Goal: Information Seeking & Learning: Learn about a topic

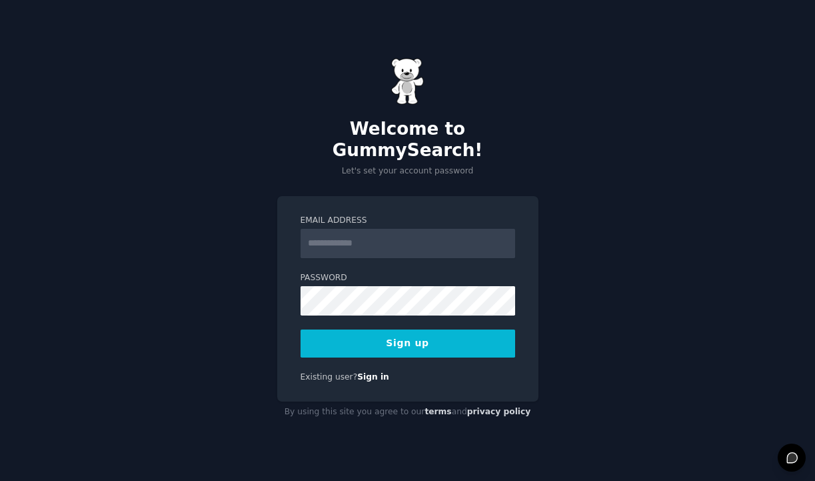
click at [363, 230] on input "Email Address" at bounding box center [408, 243] width 215 height 29
type input "**********"
click at [400, 337] on button "Sign up" at bounding box center [408, 343] width 215 height 28
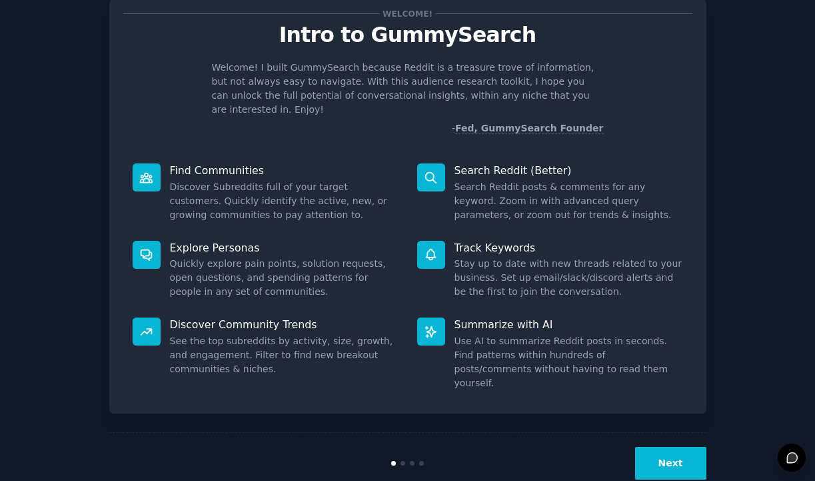
scroll to position [27, 0]
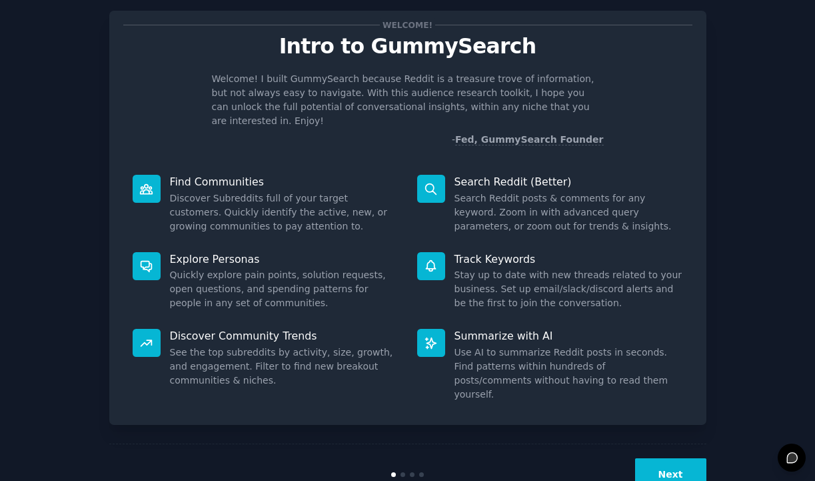
click at [658, 458] on button "Next" at bounding box center [670, 474] width 71 height 33
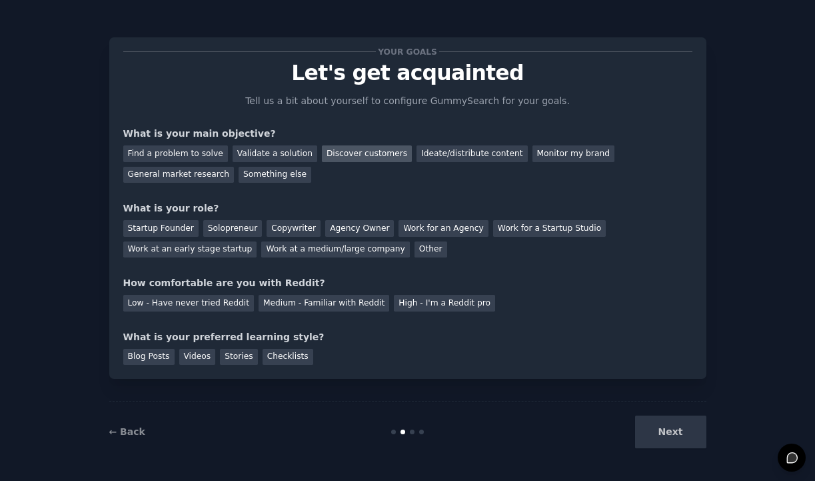
click at [356, 153] on div "Discover customers" at bounding box center [367, 153] width 90 height 17
click at [454, 153] on div "Ideate/distribute content" at bounding box center [472, 153] width 111 height 17
click at [337, 152] on div "Discover customers" at bounding box center [367, 153] width 90 height 17
click at [239, 227] on div "Solopreneur" at bounding box center [232, 228] width 59 height 17
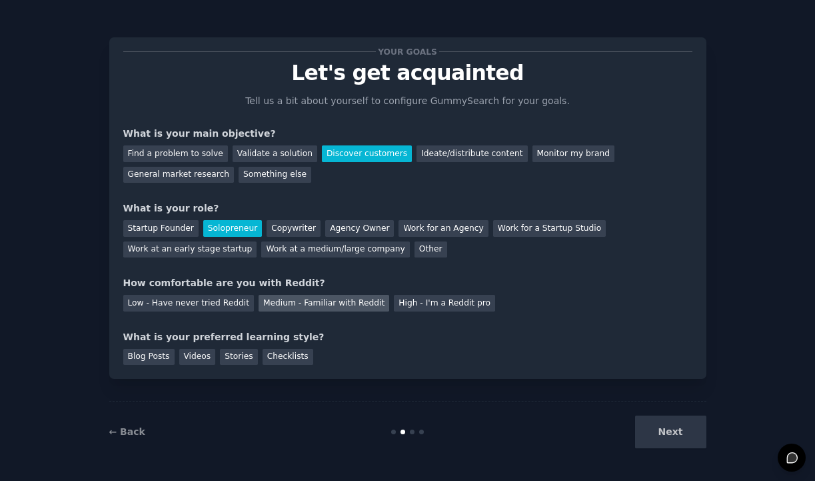
click at [335, 304] on div "Medium - Familiar with Reddit" at bounding box center [324, 303] width 131 height 17
click at [158, 358] on div "Blog Posts" at bounding box center [148, 357] width 51 height 17
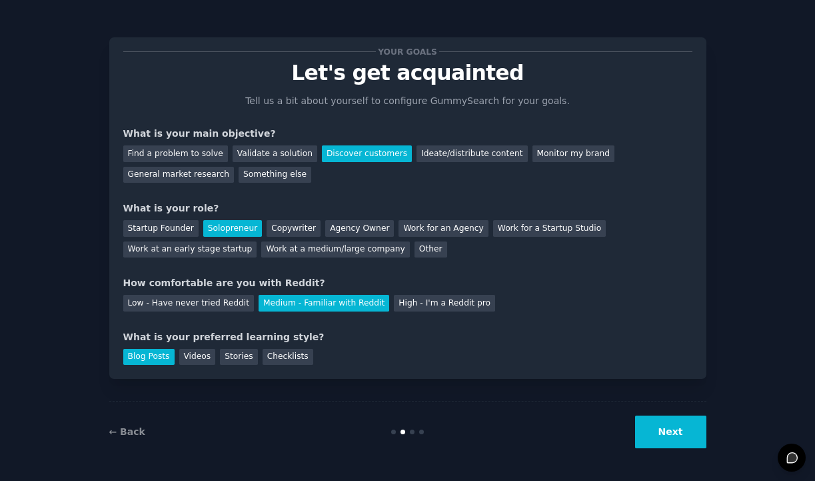
click at [670, 433] on button "Next" at bounding box center [670, 431] width 71 height 33
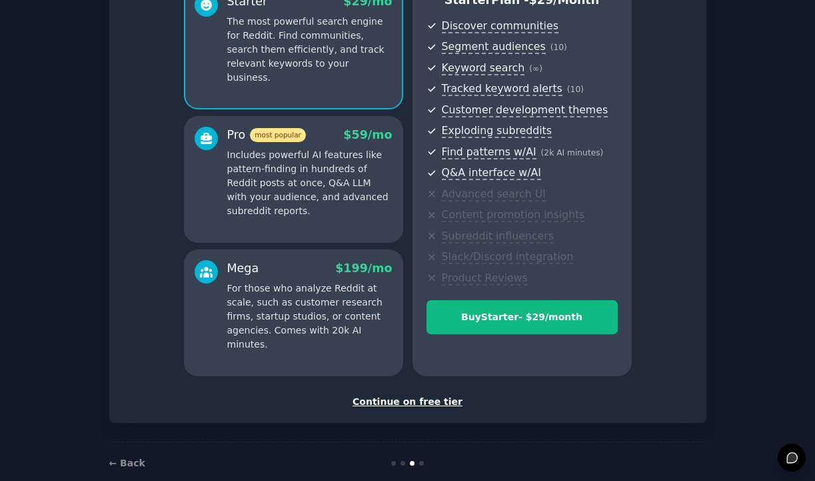
scroll to position [138, 0]
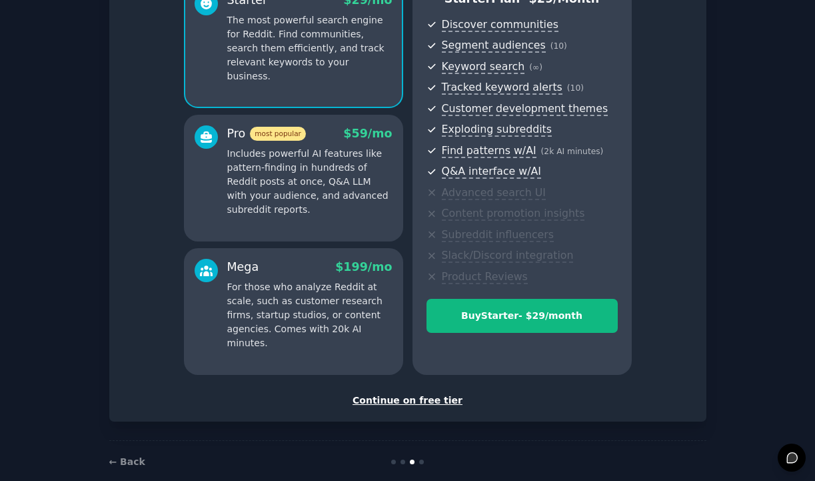
click at [421, 401] on div "Continue on free tier" at bounding box center [407, 400] width 569 height 14
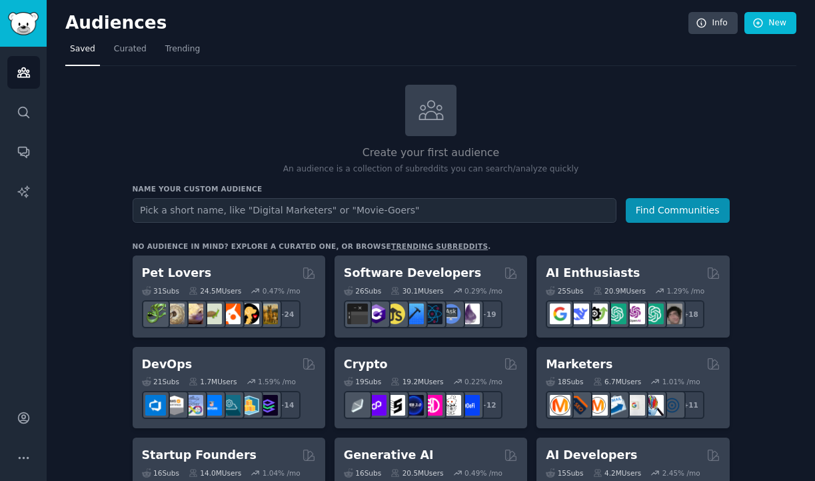
click at [189, 209] on input "text" at bounding box center [375, 210] width 484 height 25
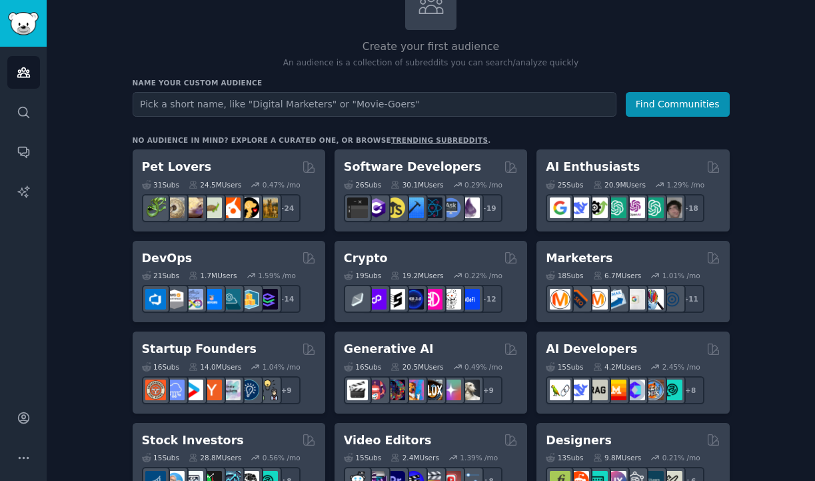
scroll to position [95, 0]
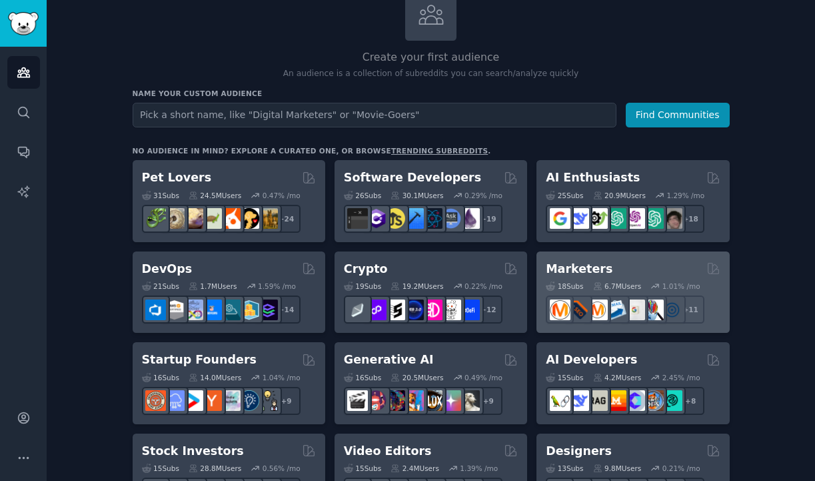
click at [611, 270] on div "Marketers" at bounding box center [633, 269] width 174 height 17
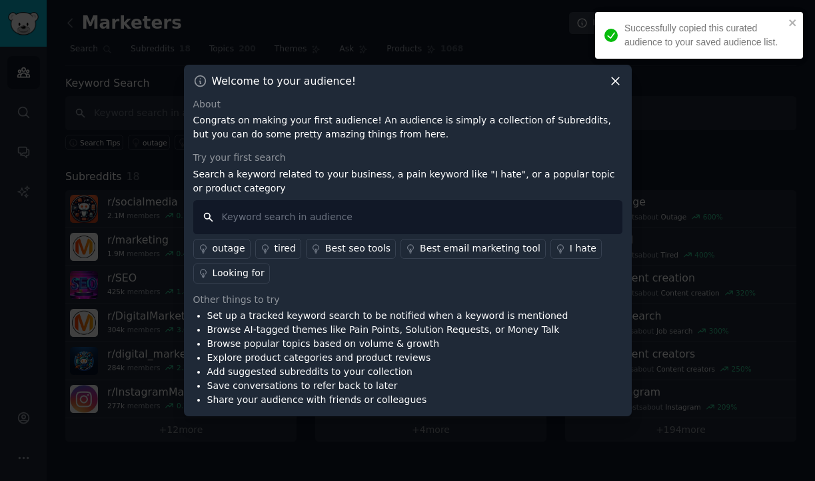
click at [308, 213] on input "text" at bounding box center [407, 217] width 429 height 34
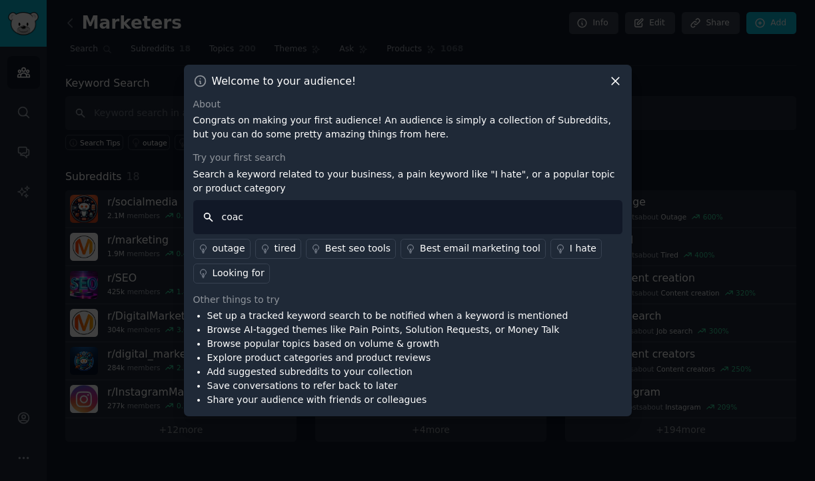
type input "coach"
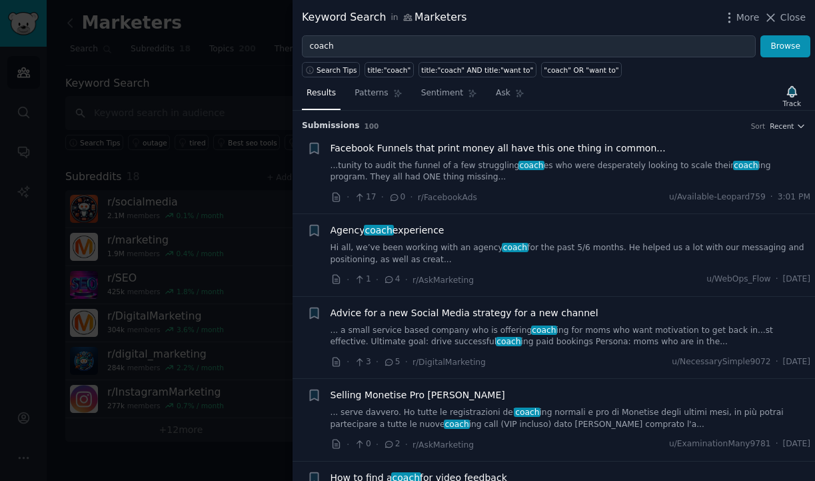
click at [434, 149] on span "Facebook Funnels that print money all have this one thing in common..." at bounding box center [498, 148] width 335 height 14
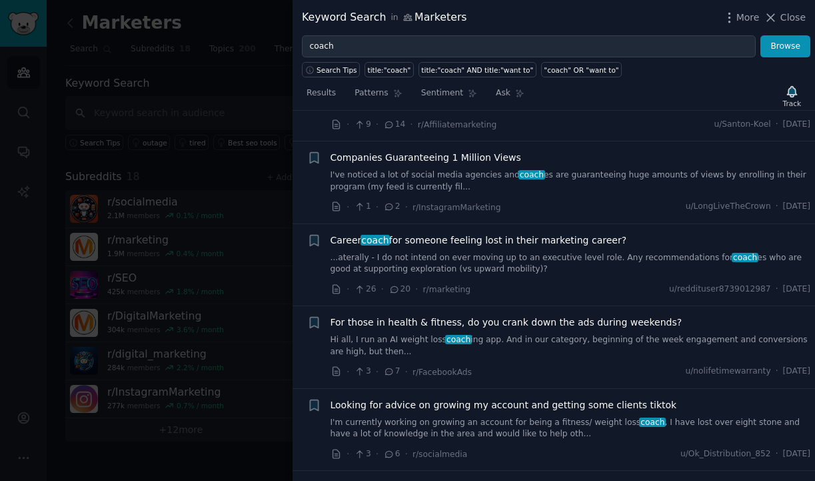
scroll to position [1650, 0]
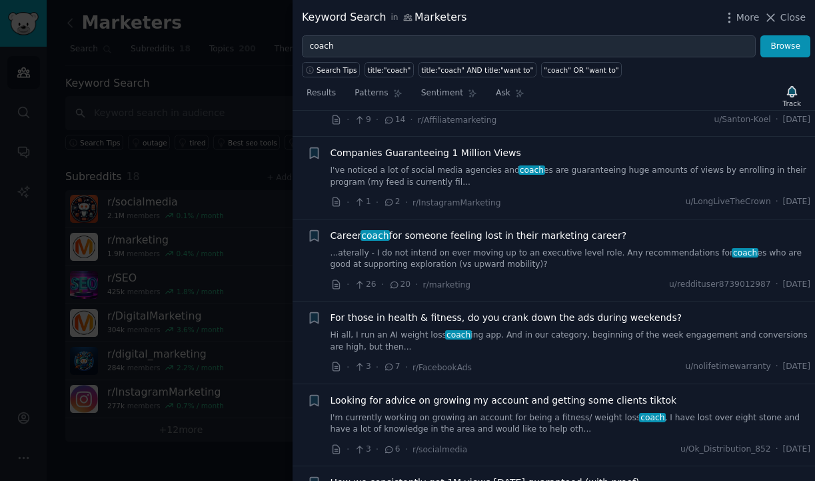
click at [507, 247] on link "...aterally - I do not intend on ever moving up to an executive level role. Any…" at bounding box center [571, 258] width 481 height 23
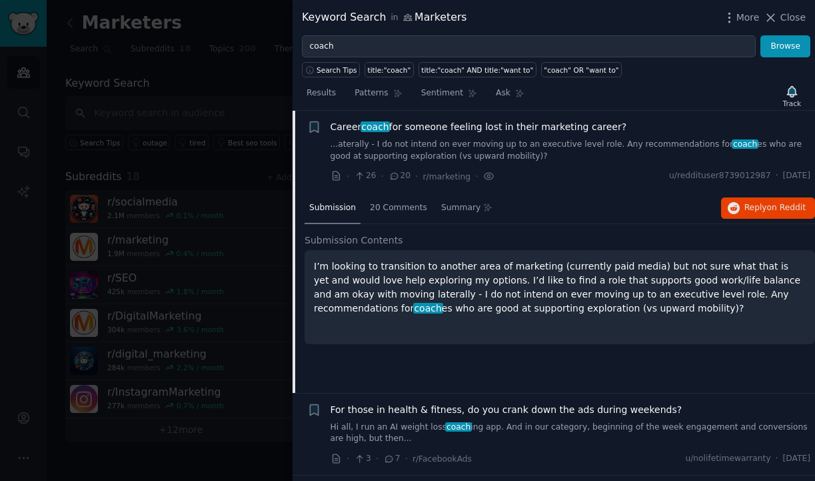
scroll to position [1143, 0]
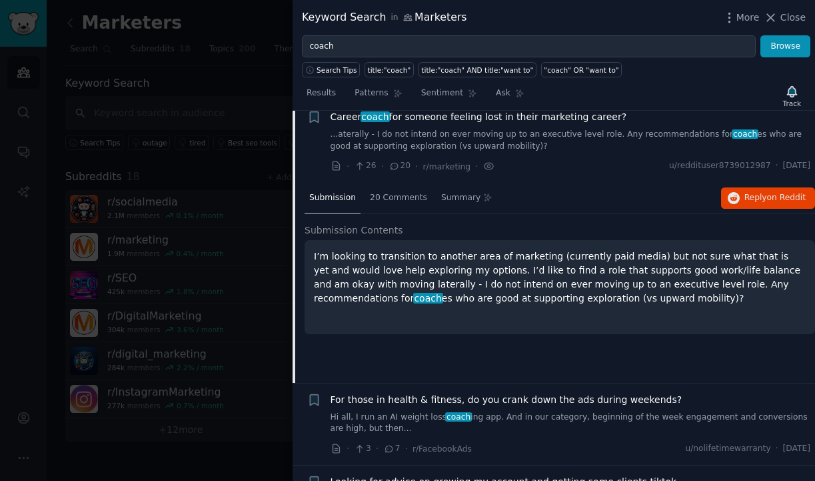
click at [532, 279] on p "I’m looking to transition to another area of marketing (currently paid media) b…" at bounding box center [560, 277] width 492 height 56
click at [399, 197] on span "20 Comments" at bounding box center [398, 198] width 57 height 12
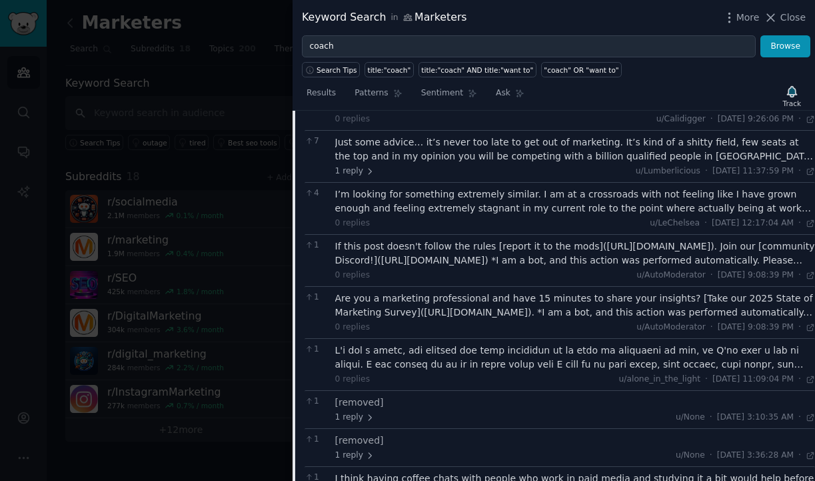
scroll to position [1211, 0]
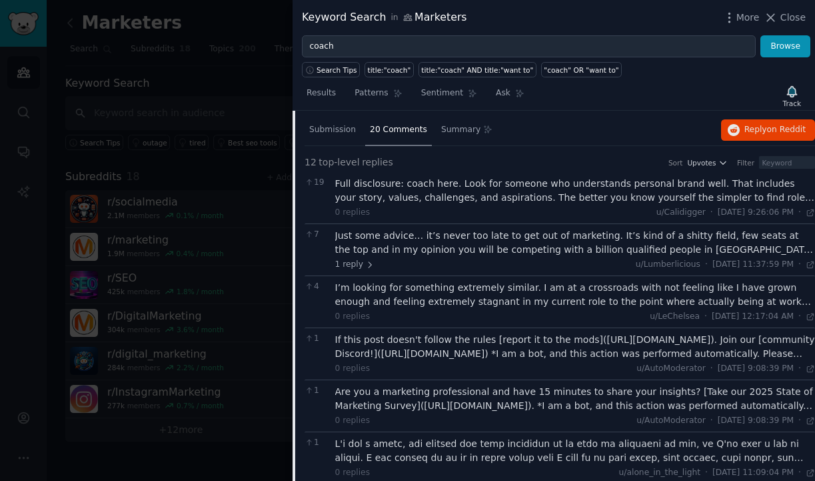
click at [489, 189] on div "Full disclosure: coach here. Look for someone who understands personal brand we…" at bounding box center [575, 191] width 481 height 28
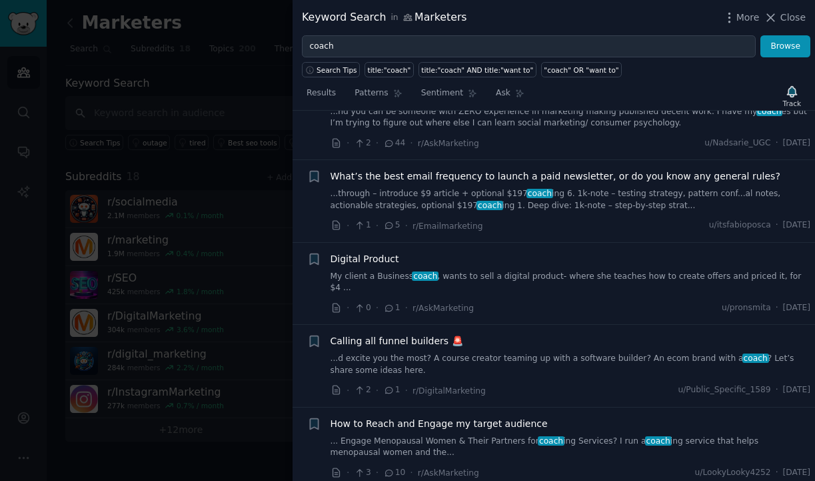
scroll to position [2254, 0]
click at [562, 203] on link "...through – introduce $9 article + optional $197 coach ing 6. 1k-note – testin…" at bounding box center [571, 198] width 481 height 23
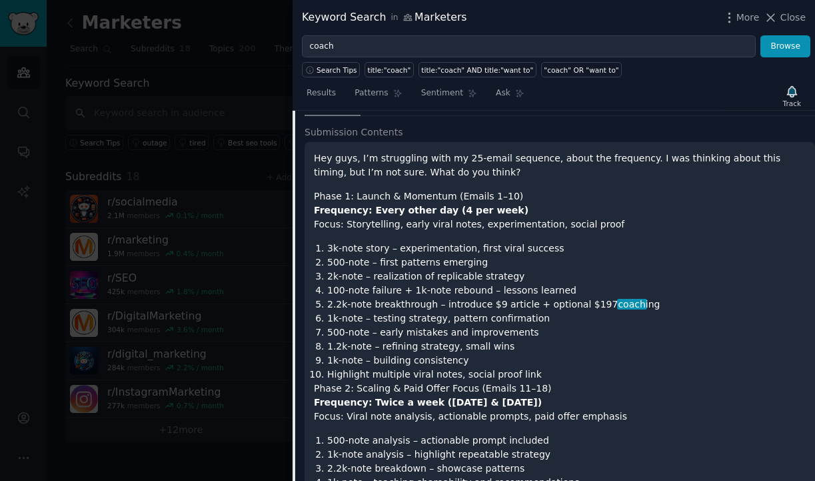
scroll to position [1736, 0]
click at [470, 130] on h2 "Submission Contents" at bounding box center [560, 132] width 511 height 14
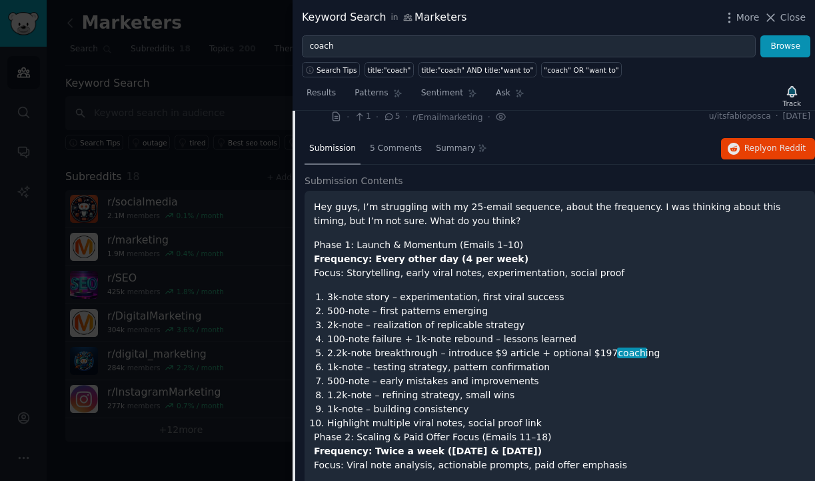
scroll to position [1684, 0]
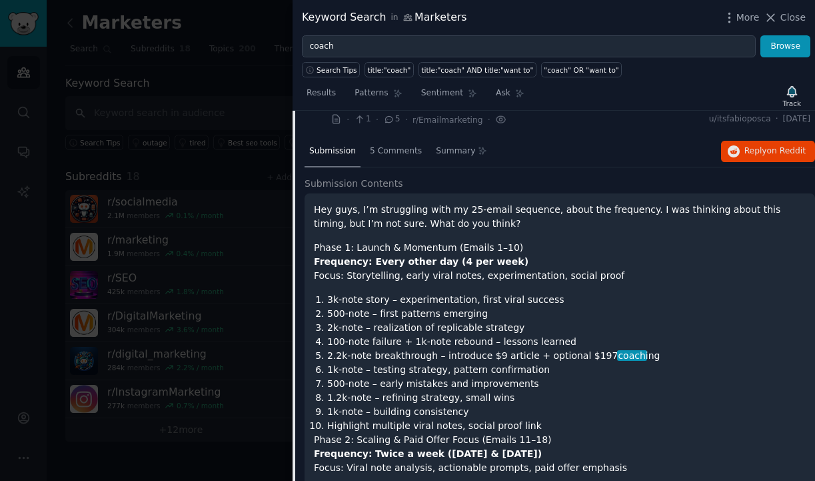
click at [336, 152] on span "Submission" at bounding box center [332, 151] width 47 height 12
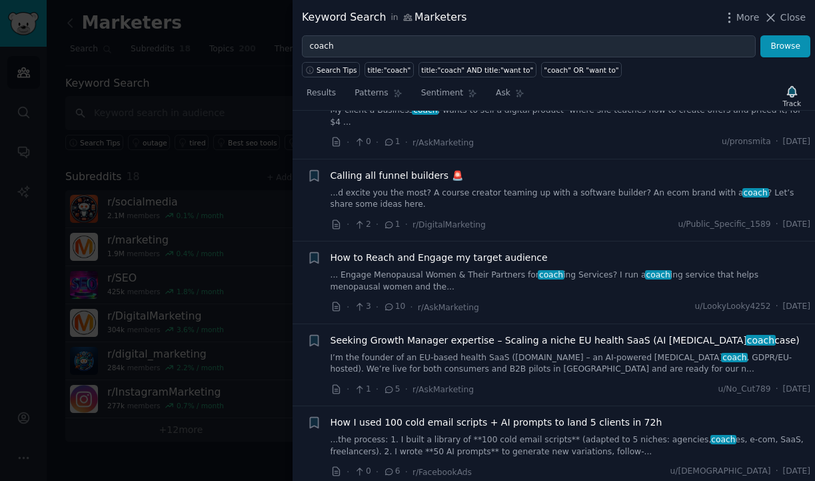
scroll to position [2410, 0]
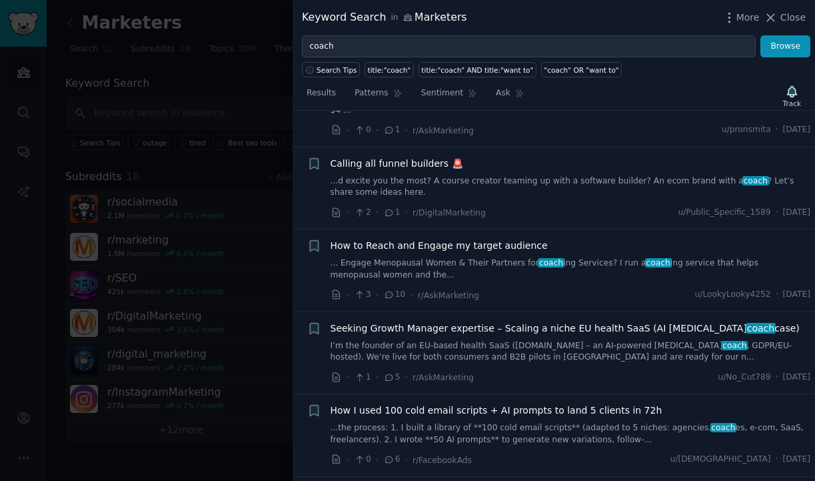
click at [461, 257] on link "... Engage Menopausal Women & Their Partners for coach ing Services? I run a co…" at bounding box center [571, 268] width 481 height 23
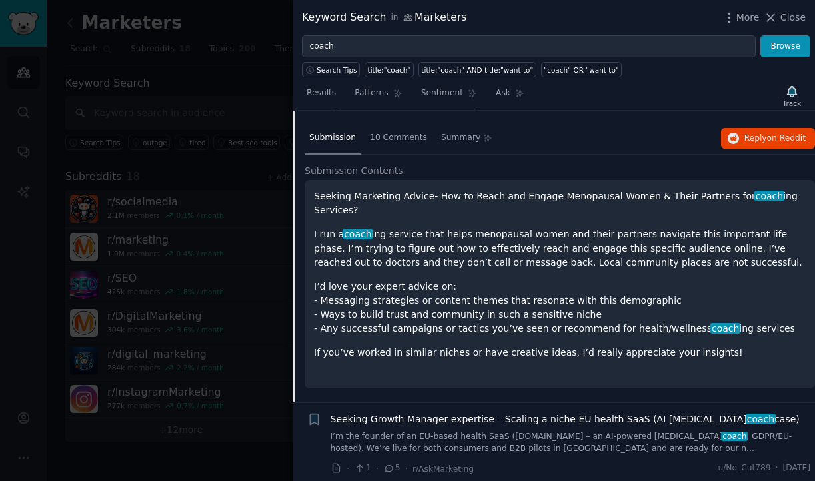
scroll to position [1943, 0]
click at [391, 133] on span "10 Comments" at bounding box center [398, 139] width 57 height 12
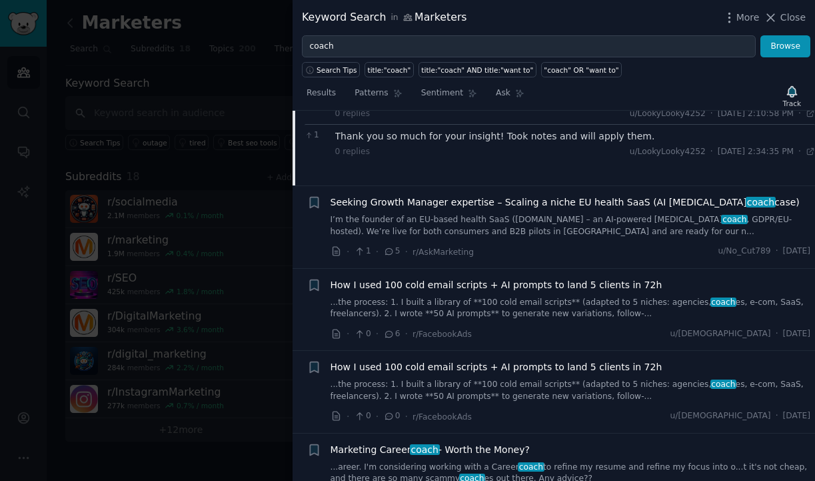
scroll to position [2250, 0]
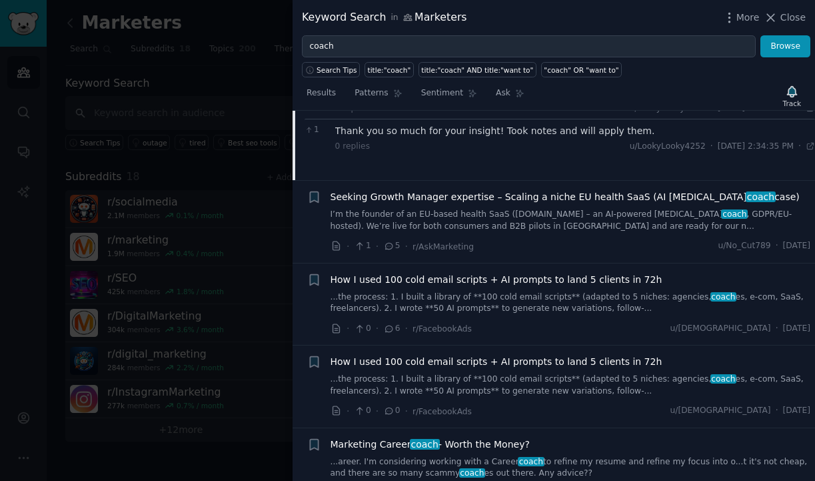
click at [552, 291] on link "...the process: 1. I built a library of **100 cold email scripts** (adapted to …" at bounding box center [571, 302] width 481 height 23
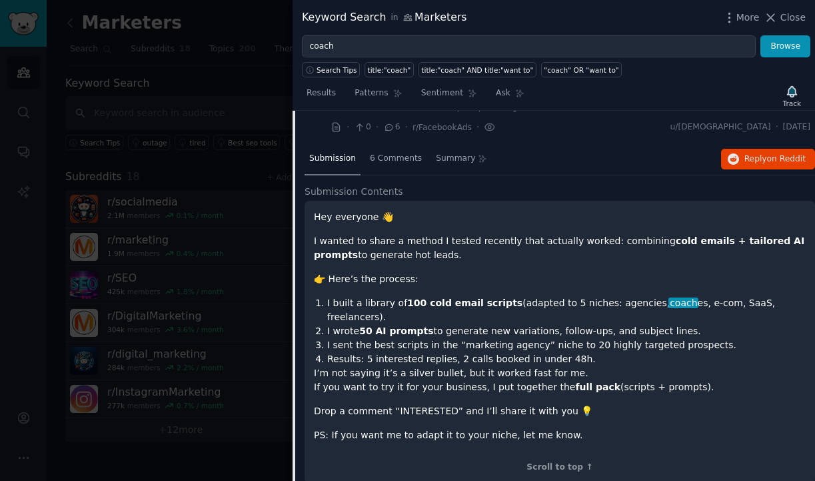
scroll to position [2084, 0]
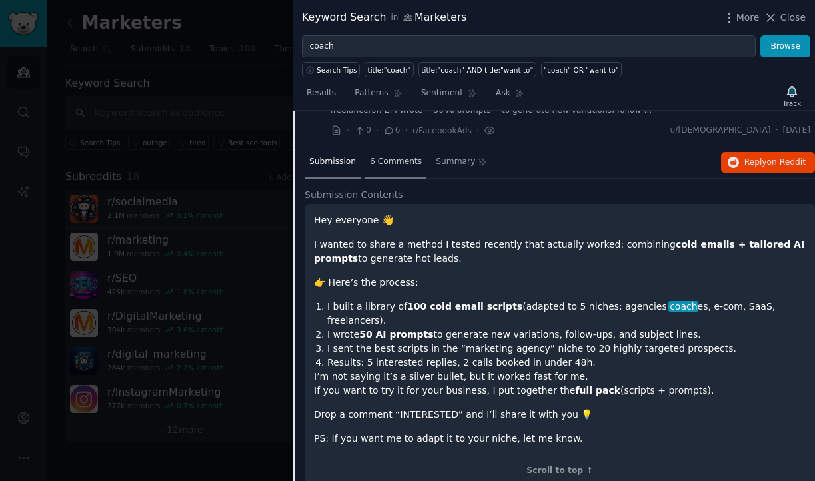
click at [407, 156] on span "6 Comments" at bounding box center [396, 162] width 52 height 12
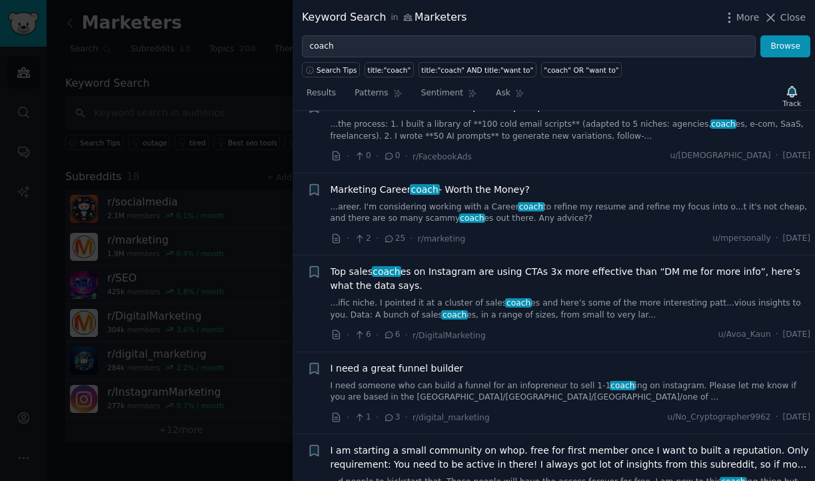
scroll to position [2347, 0]
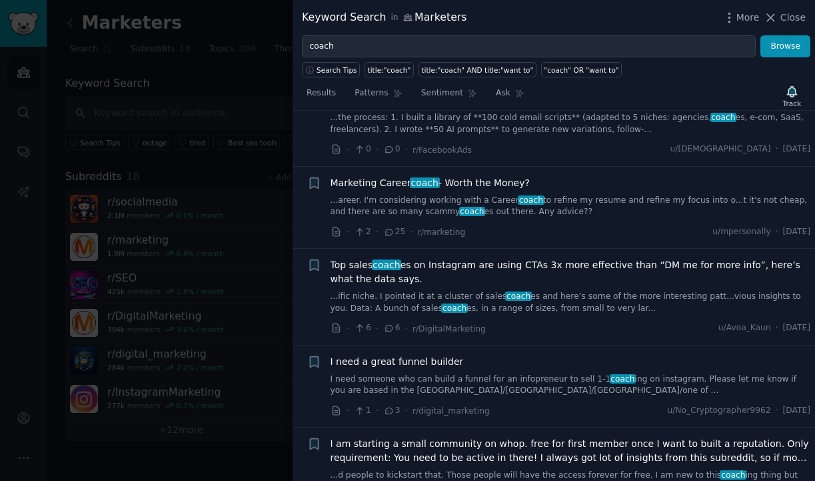
click at [563, 195] on link "...areer. I'm considering working with a Career coach to refine my resume and r…" at bounding box center [571, 206] width 481 height 23
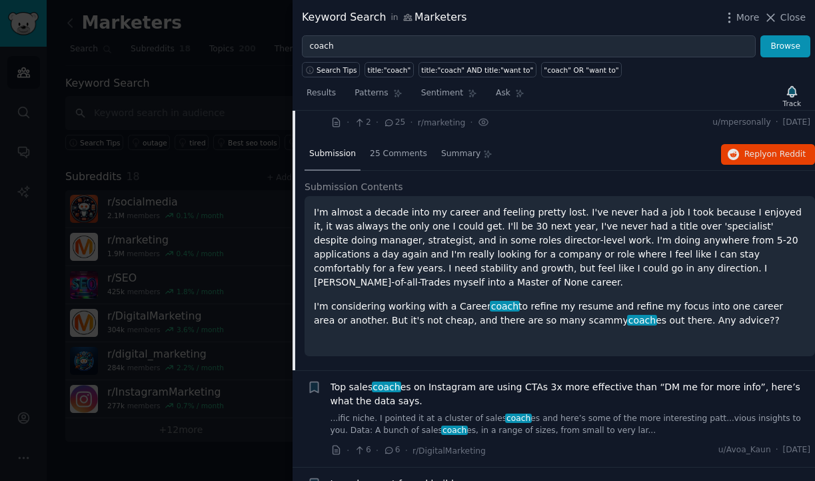
scroll to position [2249, 0]
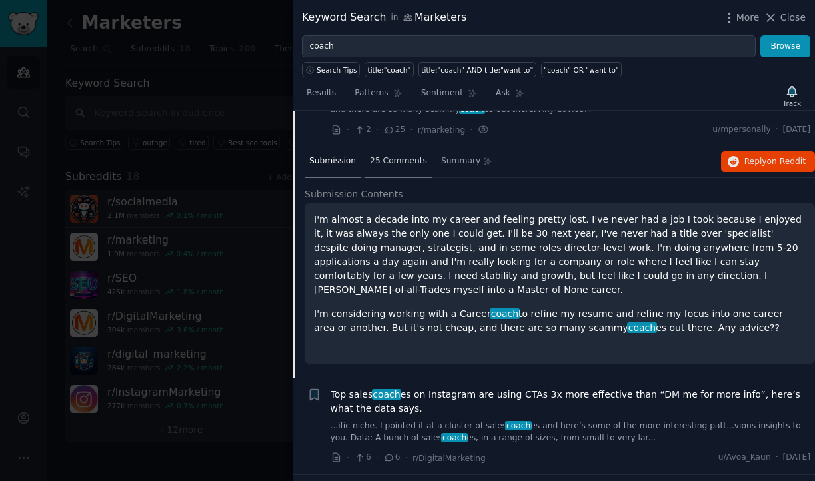
click at [387, 155] on span "25 Comments" at bounding box center [398, 161] width 57 height 12
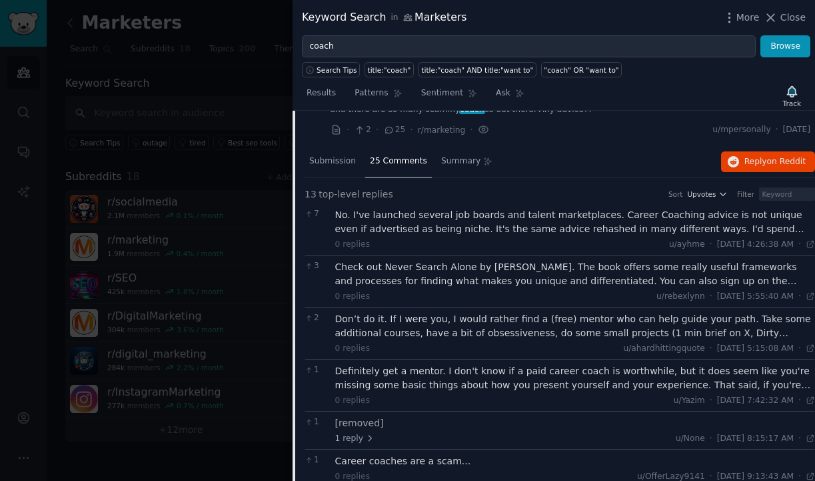
click at [520, 260] on div "Check out Never Search Alone by [PERSON_NAME]. The book offers some really usef…" at bounding box center [575, 274] width 481 height 28
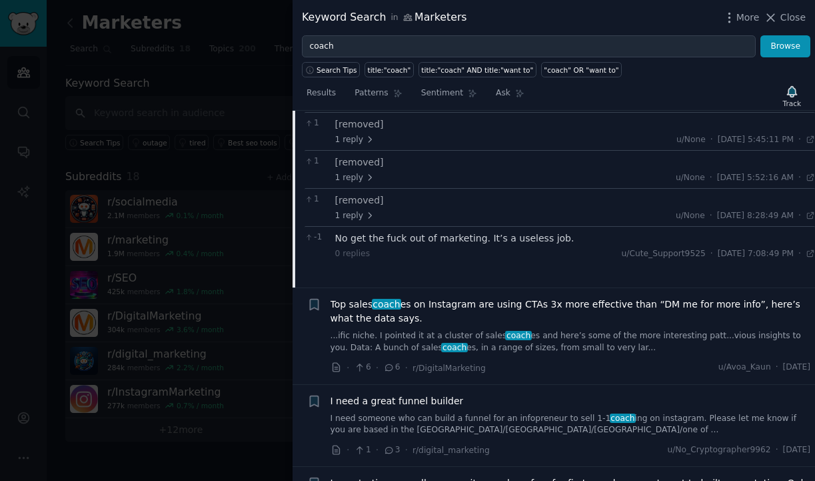
scroll to position [2881, 0]
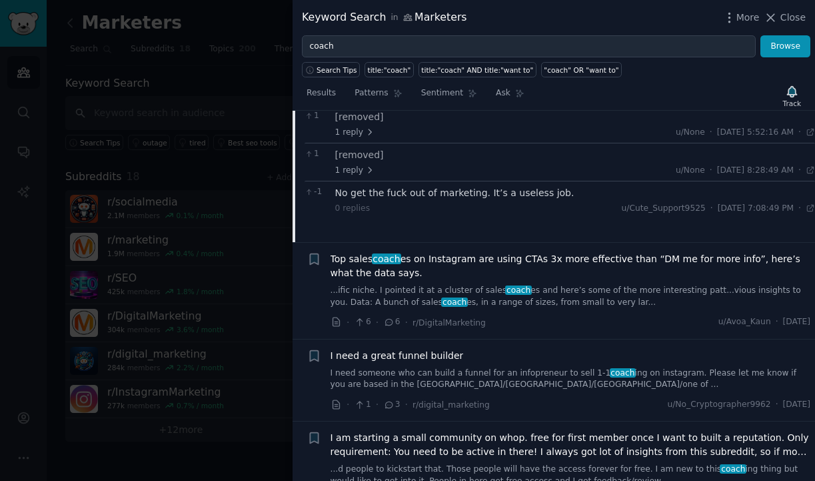
click at [531, 252] on span "Top sales coach es on Instagram are using CTAs 3x more effective than “DM me fo…" at bounding box center [571, 266] width 481 height 28
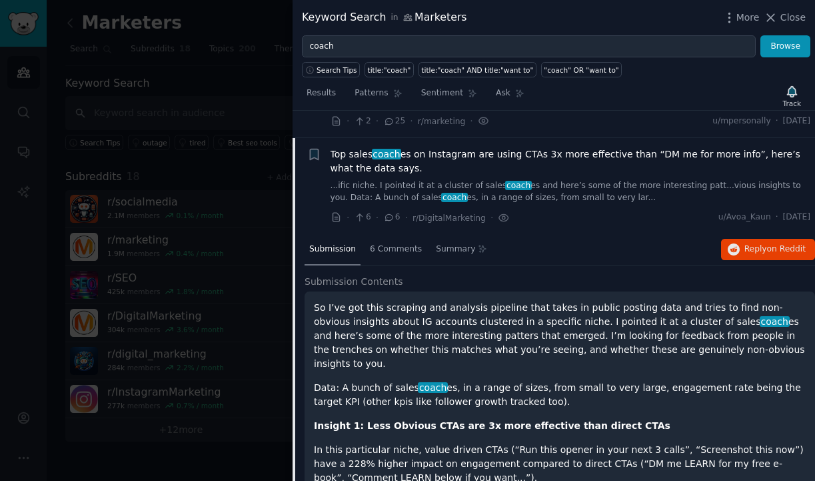
scroll to position [2259, 0]
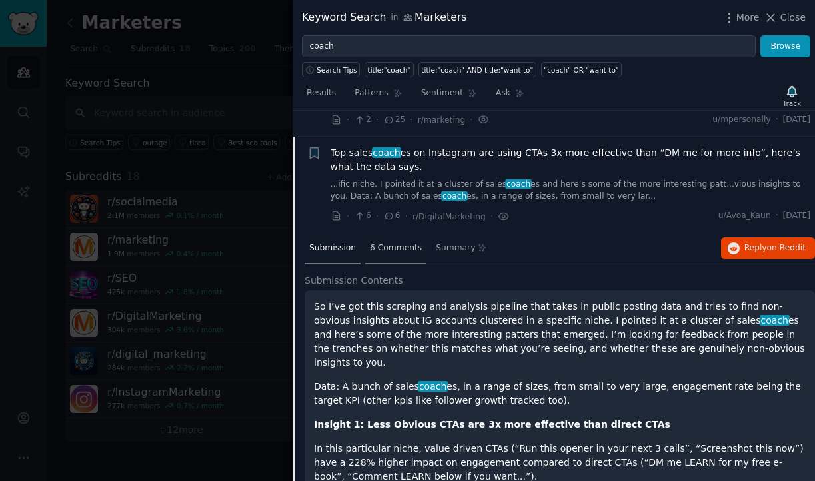
click at [386, 242] on span "6 Comments" at bounding box center [396, 248] width 52 height 12
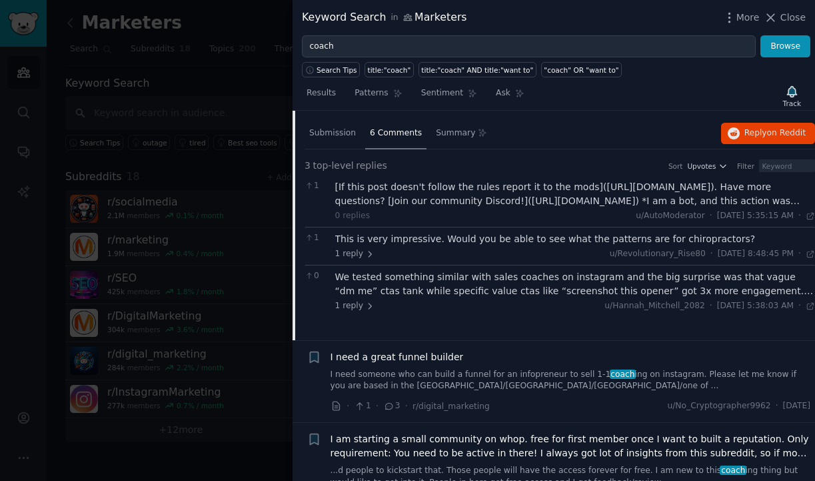
scroll to position [2375, 0]
click at [521, 277] on div "We tested something similar with sales coaches on instagram and the big surpris…" at bounding box center [575, 283] width 481 height 28
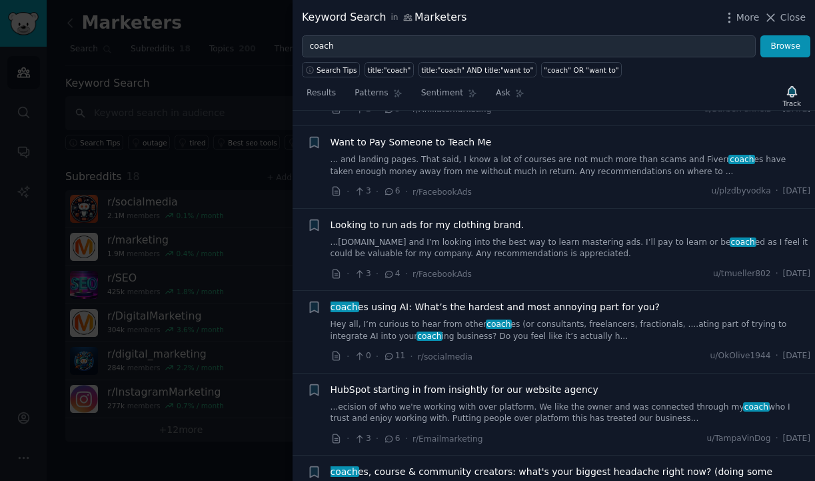
scroll to position [3466, 0]
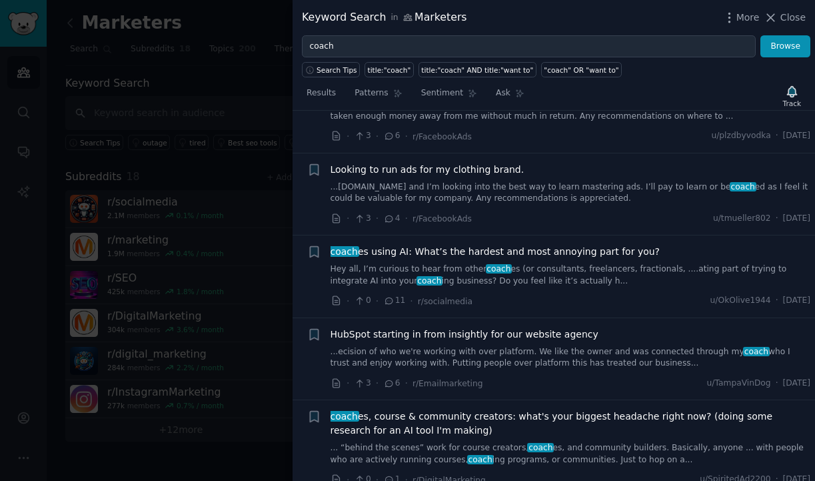
click at [530, 246] on span "coach es using AI: What’s the hardest and most annoying part for you?" at bounding box center [496, 252] width 330 height 14
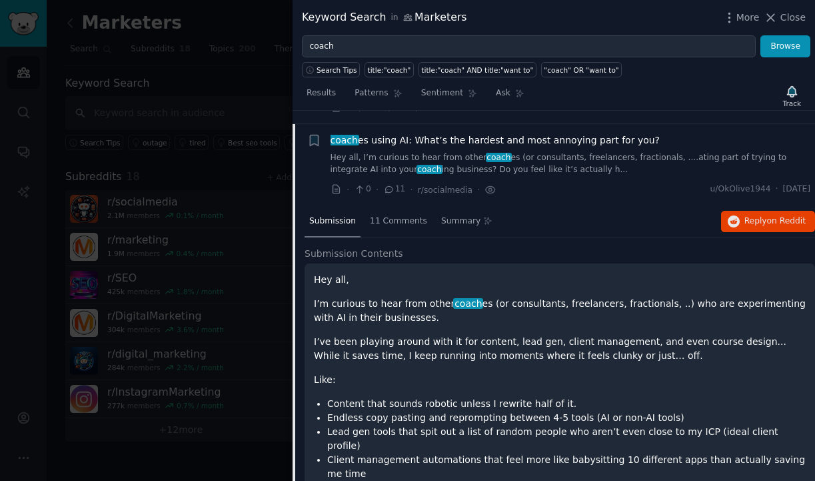
scroll to position [3289, 0]
